Goal: Task Accomplishment & Management: Manage account settings

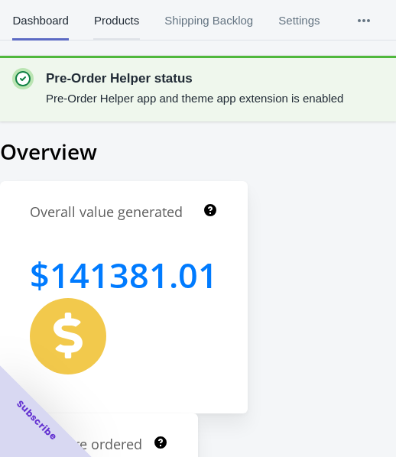
click at [135, 18] on span "Products" at bounding box center [116, 21] width 46 height 40
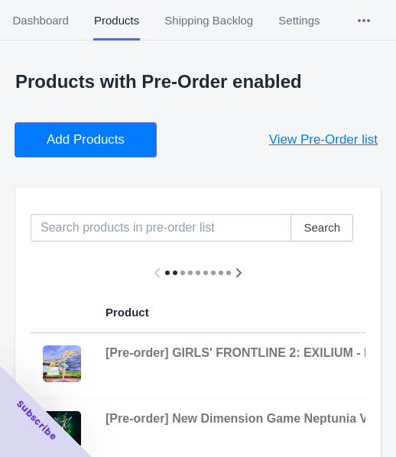
click at [134, 131] on button "Add Products" at bounding box center [85, 140] width 141 height 34
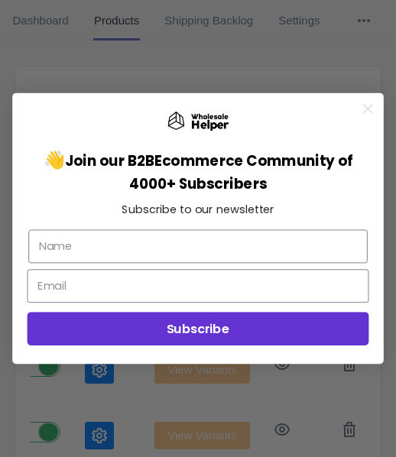
scroll to position [94, 0]
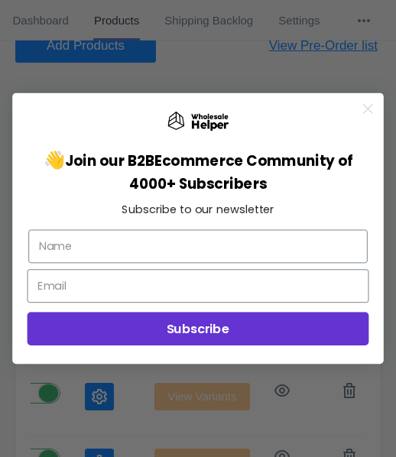
click at [369, 103] on circle "Close dialog" at bounding box center [368, 109] width 21 height 21
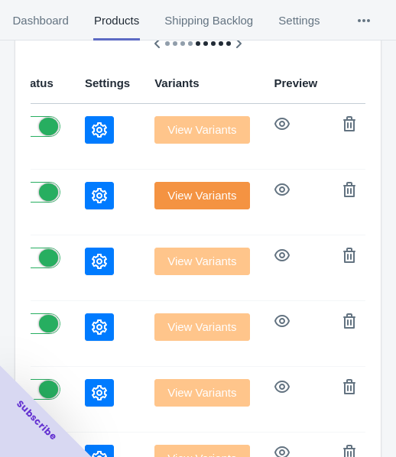
scroll to position [247, 0]
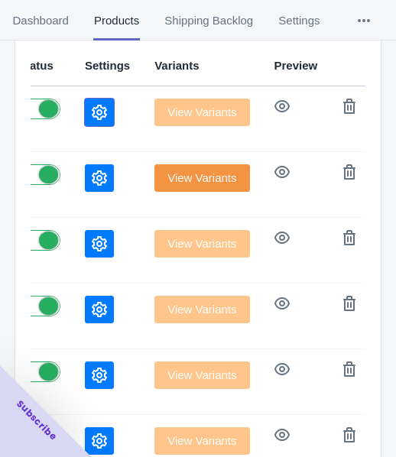
click at [92, 105] on icon "button" at bounding box center [99, 112] width 15 height 15
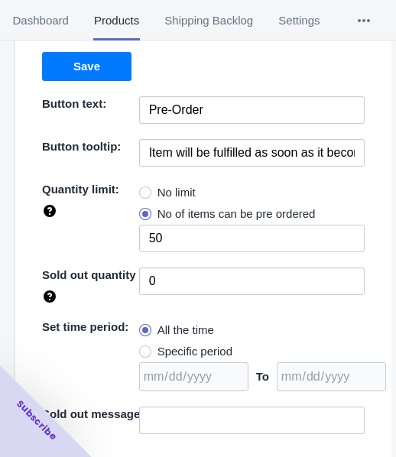
scroll to position [153, 0]
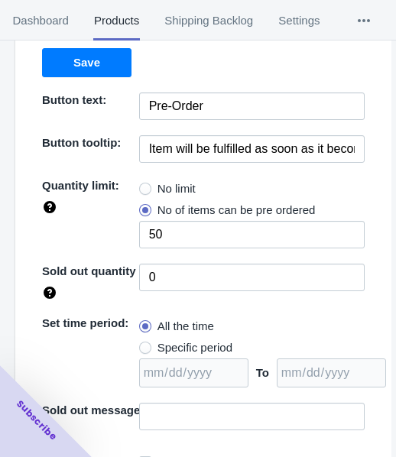
click at [173, 187] on span "No limit" at bounding box center [177, 188] width 38 height 15
click at [144, 186] on input "No limit" at bounding box center [143, 185] width 1 height 1
radio input "true"
click at [170, 340] on span "Specific period" at bounding box center [195, 347] width 75 height 15
click at [144, 344] on input "Specific period" at bounding box center [143, 344] width 1 height 1
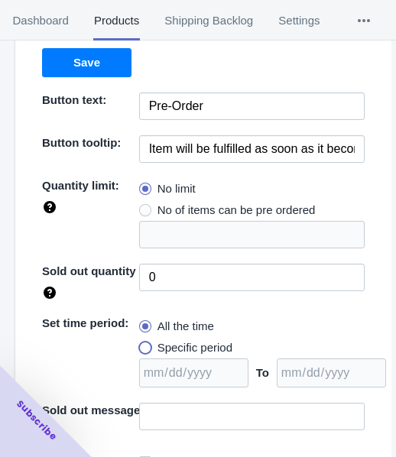
radio input "true"
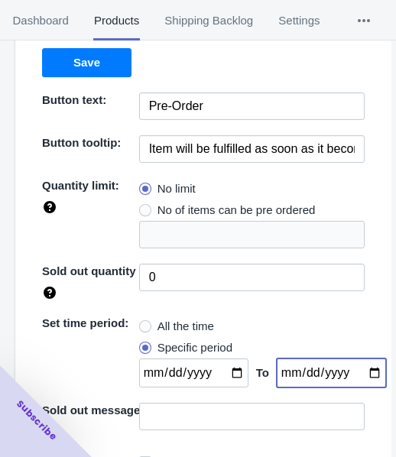
click at [360, 373] on input "date" at bounding box center [331, 373] width 109 height 29
click at [357, 366] on input "[DATE]" at bounding box center [331, 373] width 109 height 29
type input "[DATE]"
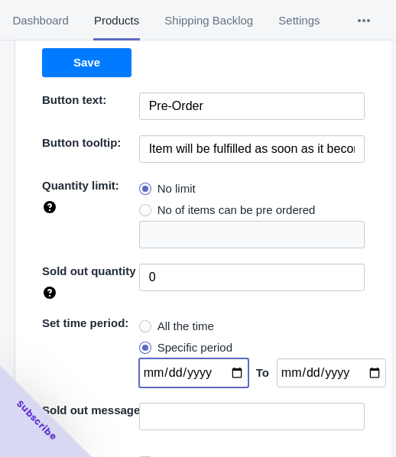
click at [226, 373] on input "date" at bounding box center [193, 373] width 109 height 29
type input "[DATE]"
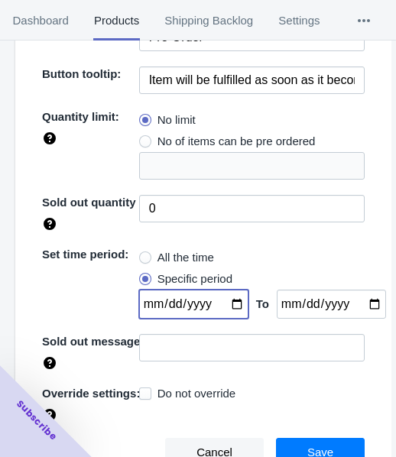
scroll to position [477, 0]
click at [341, 440] on button "Save" at bounding box center [320, 452] width 89 height 29
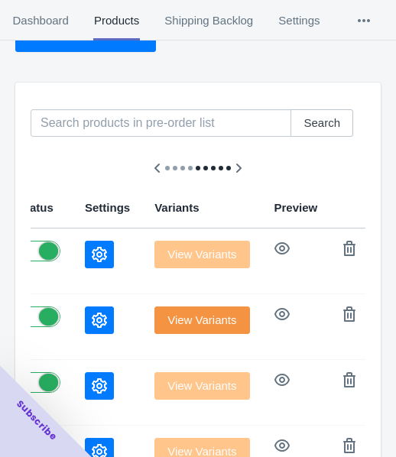
scroll to position [18, 0]
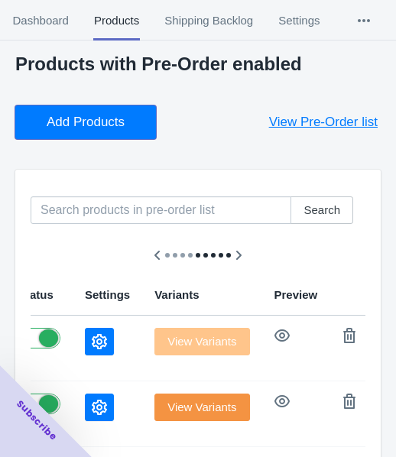
click at [84, 124] on span "Add Products" at bounding box center [86, 122] width 78 height 15
click at [60, 116] on span "Add Products" at bounding box center [86, 122] width 78 height 15
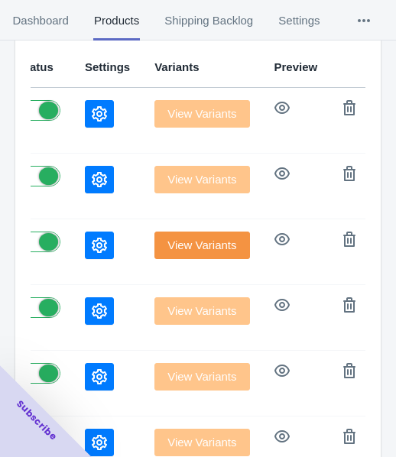
scroll to position [247, 0]
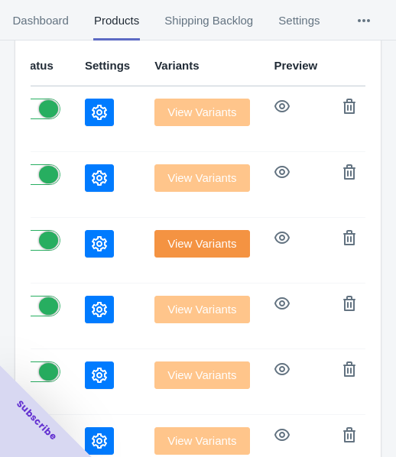
click at [92, 109] on icon "button" at bounding box center [99, 112] width 15 height 15
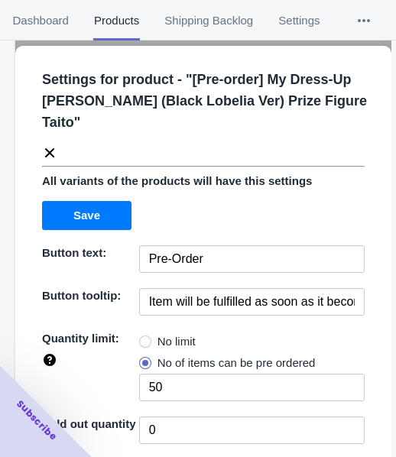
click at [187, 342] on span "No limit" at bounding box center [177, 341] width 38 height 15
click at [144, 339] on input "No limit" at bounding box center [143, 338] width 1 height 1
radio input "true"
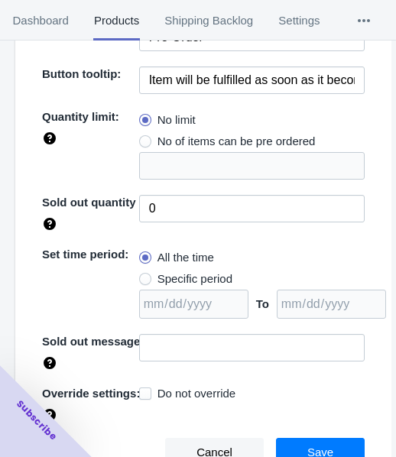
drag, startPoint x: 186, startPoint y: 278, endPoint x: 233, endPoint y: 284, distance: 47.1
click at [186, 278] on span "Specific period" at bounding box center [195, 279] width 75 height 15
click at [144, 276] on input "Specific period" at bounding box center [143, 275] width 1 height 1
radio input "true"
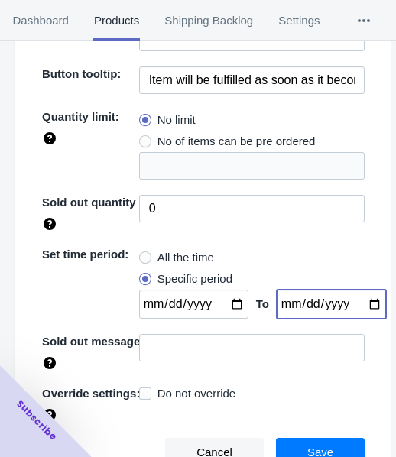
click at [361, 302] on input "date" at bounding box center [331, 304] width 109 height 29
type input "[DATE]"
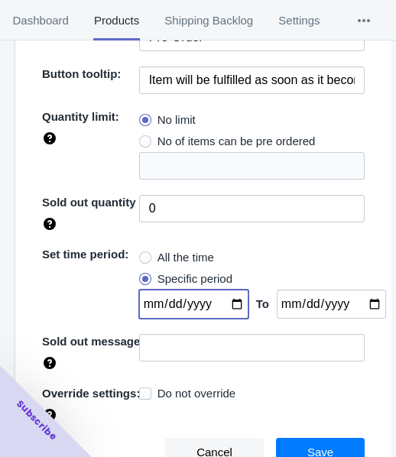
click at [233, 304] on input "date" at bounding box center [193, 304] width 109 height 29
type input "[DATE]"
click at [336, 443] on button "Save" at bounding box center [320, 452] width 89 height 29
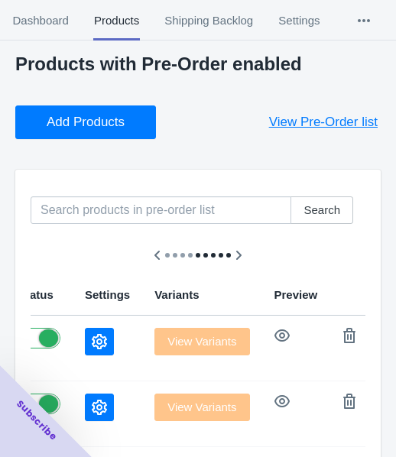
scroll to position [0, 0]
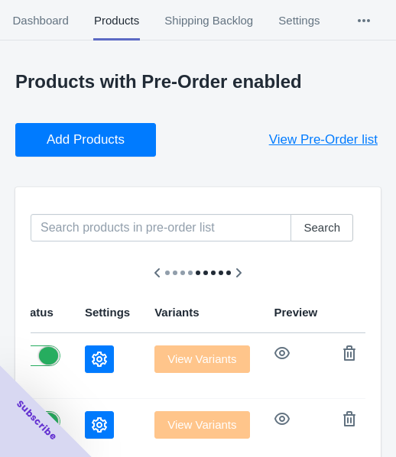
click at [89, 134] on span "Add Products" at bounding box center [86, 139] width 78 height 15
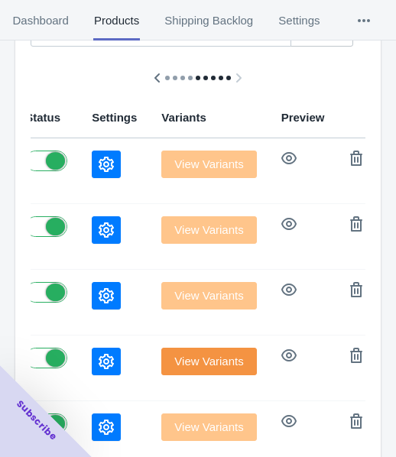
scroll to position [229, 0]
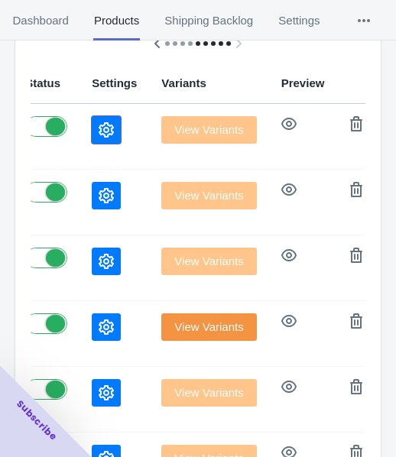
click at [92, 133] on button "button" at bounding box center [106, 130] width 29 height 28
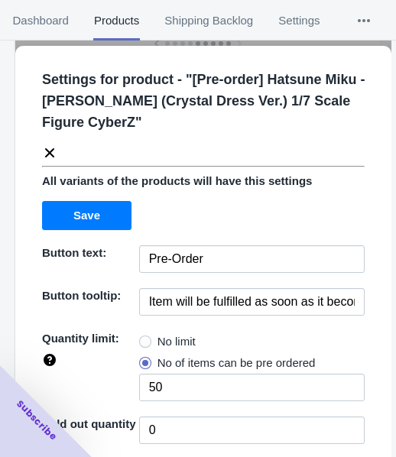
click at [168, 337] on span "No limit" at bounding box center [177, 341] width 38 height 15
click at [144, 338] on input "No limit" at bounding box center [143, 338] width 1 height 1
radio input "true"
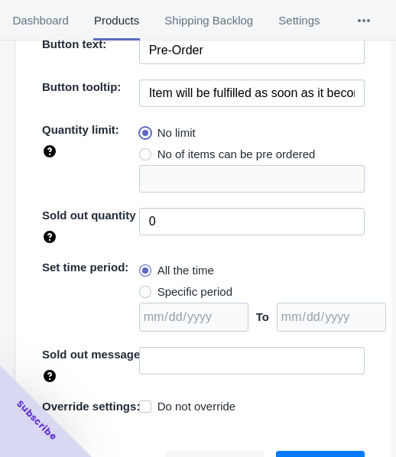
scroll to position [222, 0]
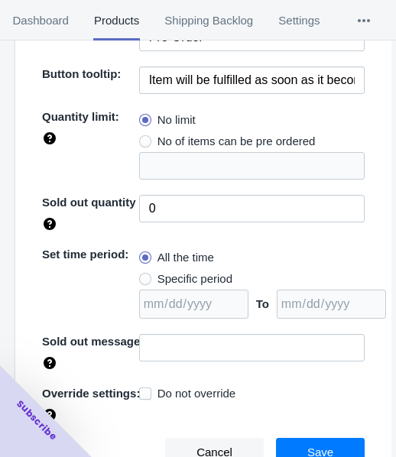
drag, startPoint x: 194, startPoint y: 271, endPoint x: 278, endPoint y: 266, distance: 84.3
click at [194, 272] on span "Specific period" at bounding box center [195, 279] width 75 height 15
click at [144, 275] on input "Specific period" at bounding box center [143, 275] width 1 height 1
radio input "true"
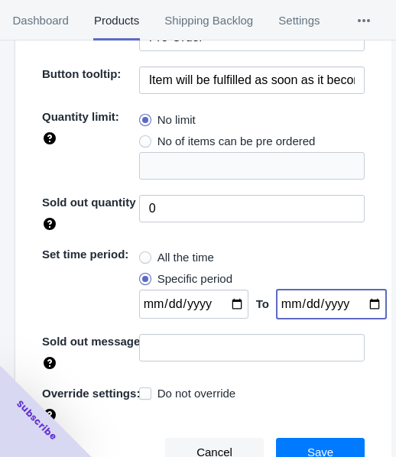
click at [353, 308] on input "date" at bounding box center [331, 304] width 109 height 29
type input "[DATE]"
click at [230, 304] on input "date" at bounding box center [193, 304] width 109 height 29
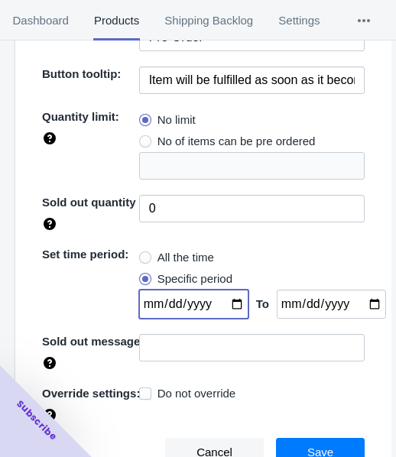
type input "[DATE]"
click at [291, 446] on button "Save" at bounding box center [320, 452] width 89 height 29
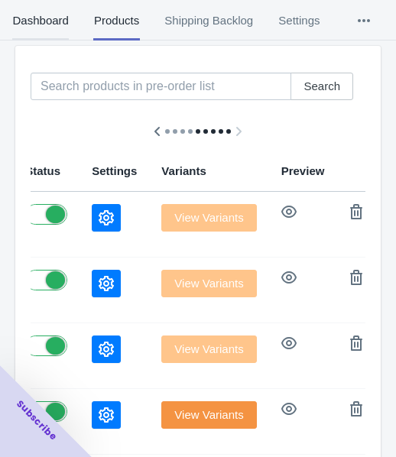
scroll to position [76, 0]
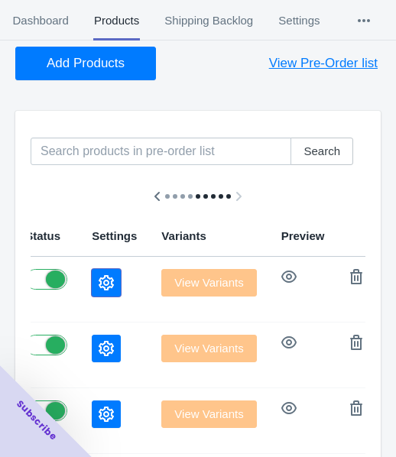
click at [92, 288] on button "button" at bounding box center [106, 283] width 29 height 28
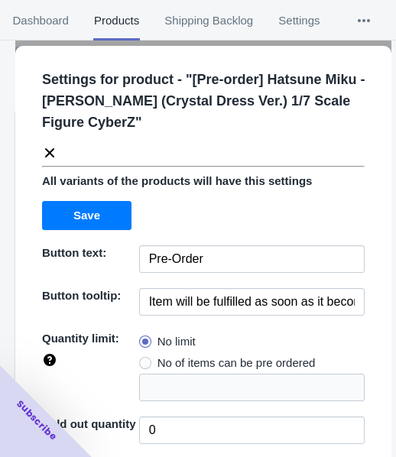
click at [46, 147] on icon at bounding box center [49, 152] width 15 height 15
